Goal: Task Accomplishment & Management: Complete application form

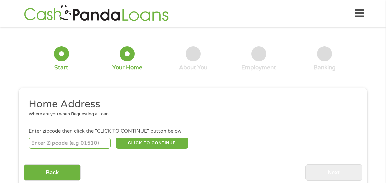
click at [87, 142] on input "number" at bounding box center [70, 142] width 82 height 11
type input "75704"
click at [135, 172] on div "Back Next" at bounding box center [193, 169] width 338 height 21
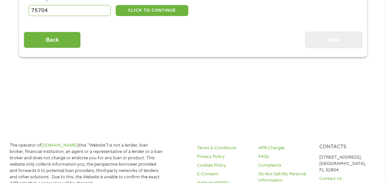
scroll to position [133, 0]
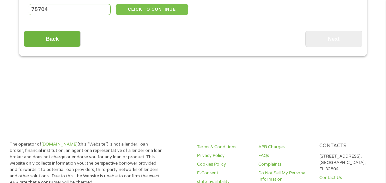
click at [171, 6] on button "CLICK TO CONTINUE" at bounding box center [152, 9] width 73 height 11
type input "75704"
type input "[PERSON_NAME]"
select select "[US_STATE]"
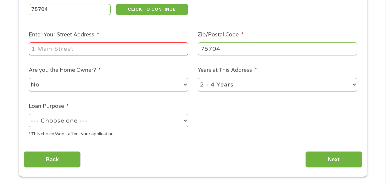
click at [120, 48] on input "Enter Your Street Address *" at bounding box center [109, 48] width 160 height 13
type input "[STREET_ADDRESS]"
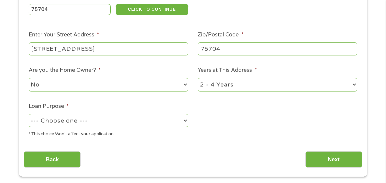
click at [104, 86] on select "No Yes" at bounding box center [109, 85] width 160 height 14
click at [29, 78] on select "No Yes" at bounding box center [109, 85] width 160 height 14
click at [282, 84] on select "1 Year or less 1 - 2 Years 2 - 4 Years Over 4 Years" at bounding box center [278, 85] width 160 height 14
select select "60months"
click at [198, 78] on select "1 Year or less 1 - 2 Years 2 - 4 Years Over 4 Years" at bounding box center [278, 85] width 160 height 14
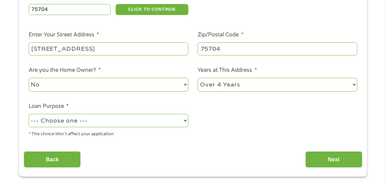
click at [117, 114] on select "--- Choose one --- Pay Bills Debt Consolidation Home Improvement Major Purchase…" at bounding box center [109, 121] width 160 height 14
select select "paybills"
click at [29, 114] on select "--- Choose one --- Pay Bills Debt Consolidation Home Improvement Major Purchase…" at bounding box center [109, 121] width 160 height 14
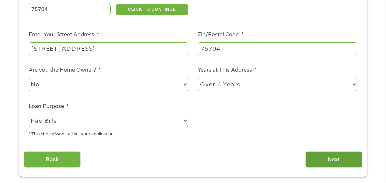
click at [313, 160] on input "Next" at bounding box center [333, 159] width 57 height 16
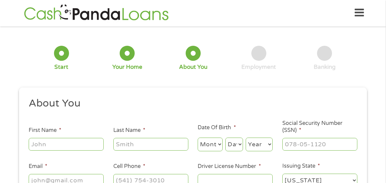
scroll to position [0, 0]
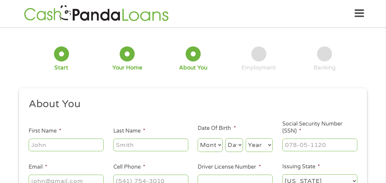
click at [95, 142] on input "First Name *" at bounding box center [66, 144] width 75 height 13
type input "Alyssa"
type input "Llano"
click at [96, 81] on div "1 Start 2 Your Home 3 About You 4 Employment 5 Banking 6" at bounding box center [193, 59] width 348 height 54
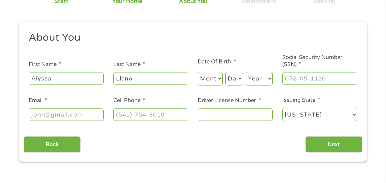
scroll to position [67, 0]
click at [213, 75] on select "Month 1 2 3 4 5 6 7 8 9 10 11 12" at bounding box center [210, 78] width 25 height 14
select select "5"
click at [198, 71] on select "Month 1 2 3 4 5 6 7 8 9 10 11 12" at bounding box center [210, 78] width 25 height 14
click at [233, 79] on select "Day 1 2 3 4 5 6 7 8 9 10 11 12 13 14 15 16 17 18 19 20 21 22 23 24 25 26 27 28 …" at bounding box center [234, 78] width 18 height 14
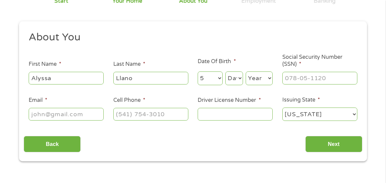
select select "2"
click at [225, 71] on select "Day 1 2 3 4 5 6 7 8 9 10 11 12 13 14 15 16 17 18 19 20 21 22 23 24 25 26 27 28 …" at bounding box center [234, 78] width 18 height 14
click at [257, 85] on select "Year [DATE] 2006 2005 2004 2003 2002 2001 2000 1999 1998 1997 1996 1995 1994 19…" at bounding box center [258, 78] width 27 height 14
select select "1999"
click at [245, 71] on select "Year [DATE] 2006 2005 2004 2003 2002 2001 2000 1999 1998 1997 1996 1995 1994 19…" at bounding box center [258, 78] width 27 height 14
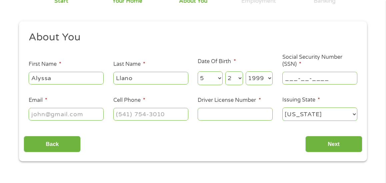
click at [308, 78] on input "___-__-____" at bounding box center [319, 78] width 75 height 13
type input "634-66-7542"
click at [66, 110] on input "Email *" at bounding box center [66, 114] width 75 height 13
type input "[EMAIL_ADDRESS][DOMAIN_NAME]"
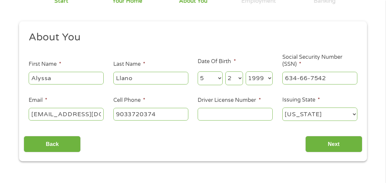
type input "[PHONE_NUMBER]"
click at [240, 112] on input "Driver License Number *" at bounding box center [235, 114] width 75 height 13
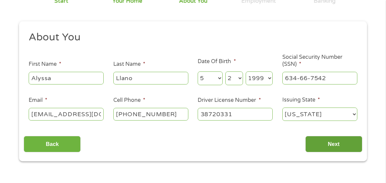
type input "38720331"
click at [341, 146] on input "Next" at bounding box center [333, 144] width 57 height 16
click at [317, 141] on input "Next" at bounding box center [333, 144] width 57 height 16
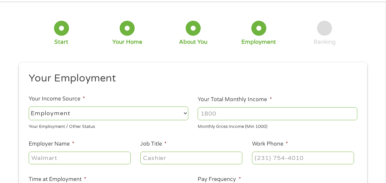
scroll to position [0, 0]
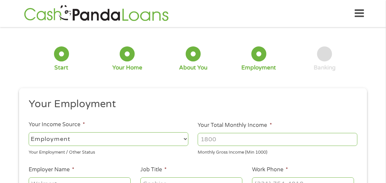
click at [247, 110] on h2 "Your Employment" at bounding box center [191, 103] width 324 height 13
click at [243, 140] on input "Your Total Monthly Income *" at bounding box center [278, 139] width 160 height 13
type input "2200"
click at [173, 147] on div "Your Employment / Other Status" at bounding box center [109, 151] width 160 height 9
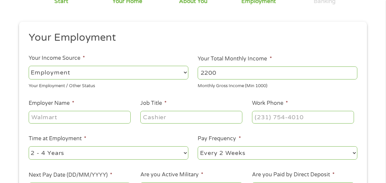
scroll to position [67, 0]
click at [89, 121] on input "Employer Name *" at bounding box center [80, 116] width 102 height 13
type input "UT Health"
click at [210, 121] on input "Job Title *" at bounding box center [191, 116] width 102 height 13
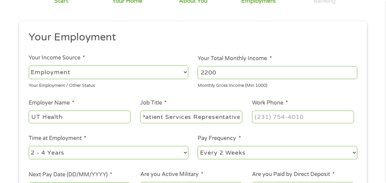
type input "Patient Services Representative"
type input "[PHONE_NUMBER]"
click at [77, 154] on select "--- Choose one --- 1 Year or less 1 - 2 Years 2 - 4 Years Over 4 Years" at bounding box center [109, 153] width 160 height 14
select select "24months"
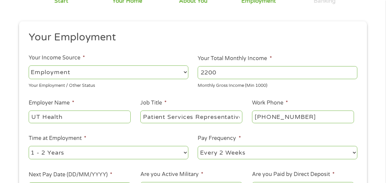
click at [29, 146] on select "--- Choose one --- 1 Year or less 1 - 2 Years 2 - 4 Years Over 4 Years" at bounding box center [109, 153] width 160 height 14
click at [182, 135] on li "Time at Employment * --- Choose one --- 1 Year or less 1 - 2 Years 2 - 4 Years …" at bounding box center [108, 147] width 169 height 26
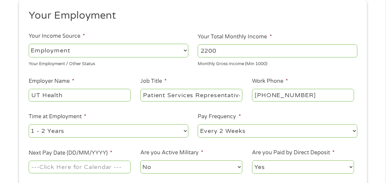
scroll to position [100, 0]
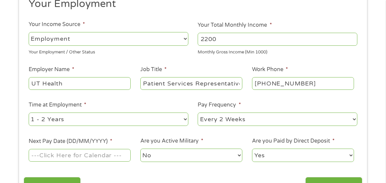
click at [106, 153] on input "Next Pay Date (DD/MM/YYYY) *" at bounding box center [80, 155] width 102 height 13
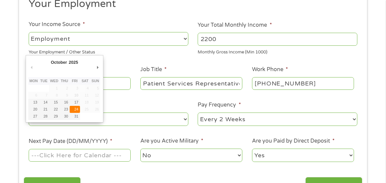
type input "[DATE]"
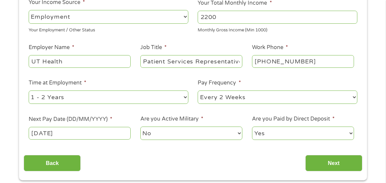
scroll to position [133, 0]
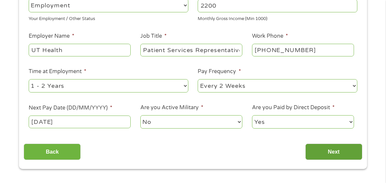
click at [323, 150] on input "Next" at bounding box center [333, 151] width 57 height 16
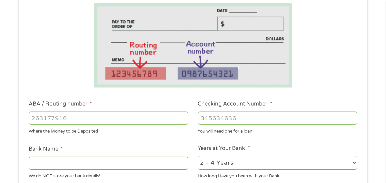
scroll to position [167, 0]
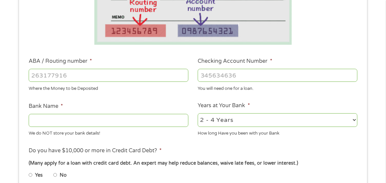
click at [151, 81] on input "ABA / Routing number *" at bounding box center [109, 75] width 160 height 13
type input "111000025"
type input "BANK OF AMERICA NA"
type input "488067762961"
click at [152, 102] on li "Bank Name * BANK OF AMERICA NA We do NOT store your bank details!" at bounding box center [108, 119] width 169 height 35
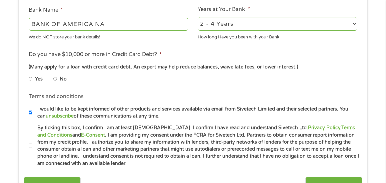
scroll to position [266, 0]
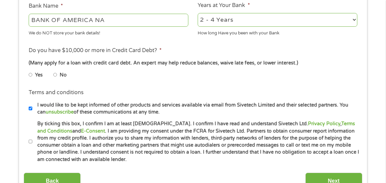
click at [268, 21] on select "2 - 4 Years 6 - 12 Months 1 - 2 Years Over 4 Years" at bounding box center [278, 20] width 160 height 14
select select "60months"
click at [198, 13] on select "2 - 4 Years 6 - 12 Months 1 - 2 Years Over 4 Years" at bounding box center [278, 20] width 160 height 14
click at [58, 74] on li "No" at bounding box center [65, 74] width 24 height 13
click at [55, 74] on input "No" at bounding box center [55, 74] width 4 height 11
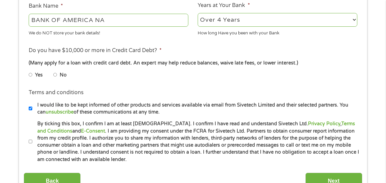
radio input "true"
click at [31, 140] on input "By ticking this box, I confirm I am at least [DEMOGRAPHIC_DATA]. I confirm I ha…" at bounding box center [31, 141] width 4 height 11
checkbox input "true"
click at [324, 177] on input "Next" at bounding box center [333, 180] width 57 height 16
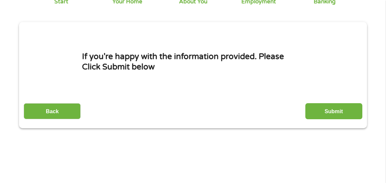
scroll to position [67, 0]
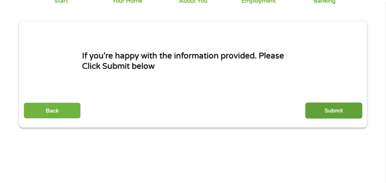
click at [335, 105] on input "Submit" at bounding box center [333, 110] width 57 height 16
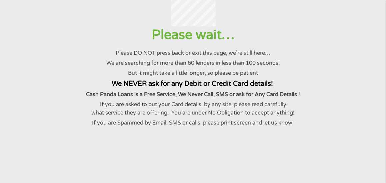
scroll to position [0, 0]
